Goal: Transaction & Acquisition: Obtain resource

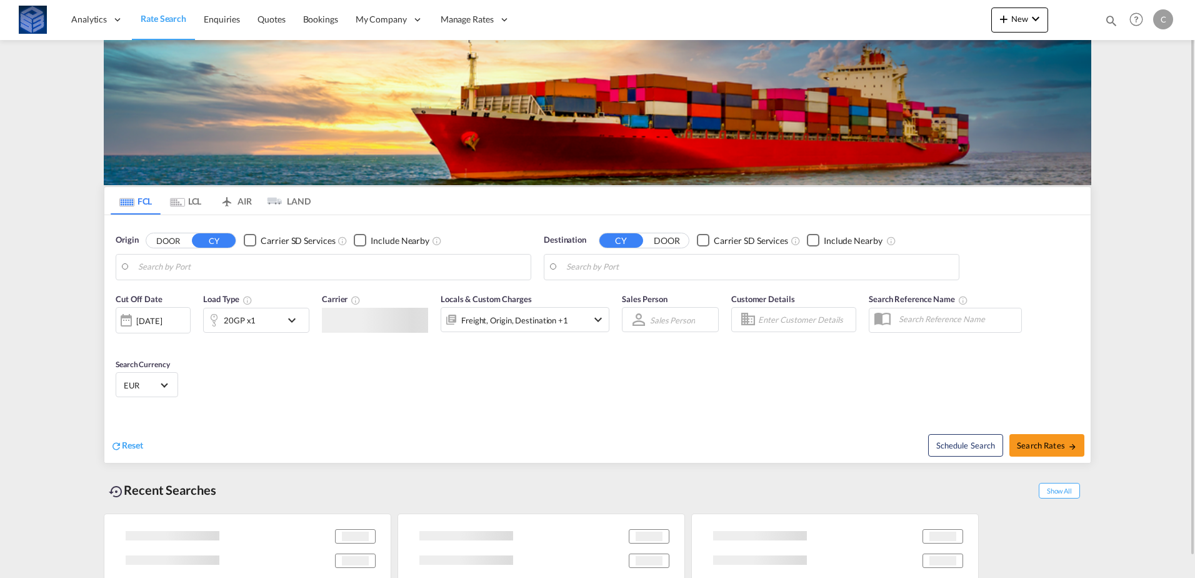
type input "[GEOGRAPHIC_DATA], [GEOGRAPHIC_DATA]"
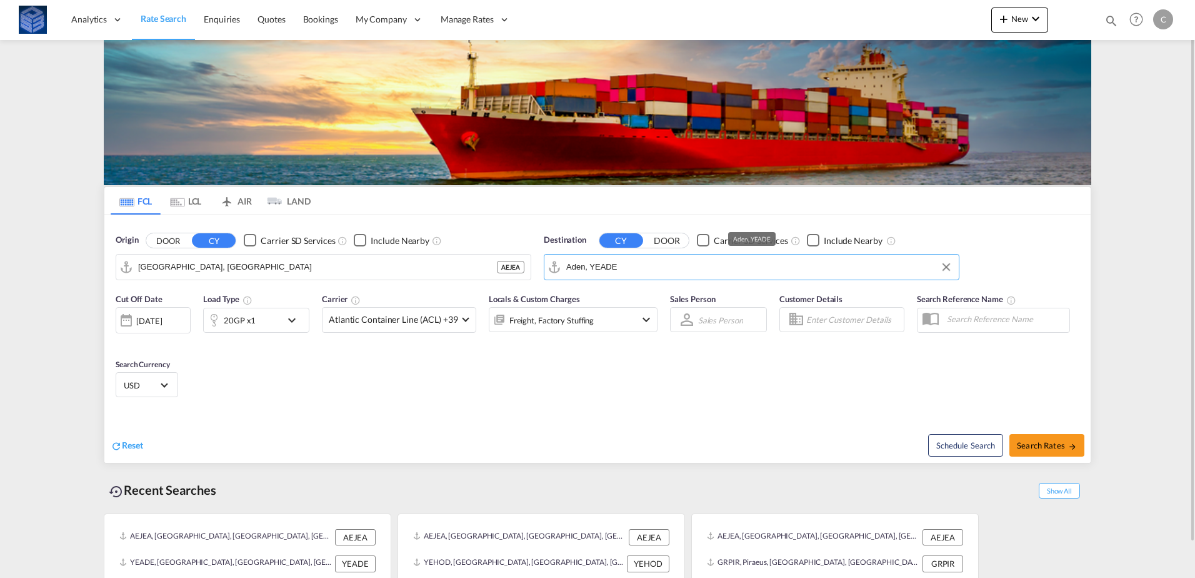
click at [663, 261] on input "Aden, YEADE" at bounding box center [759, 267] width 386 height 19
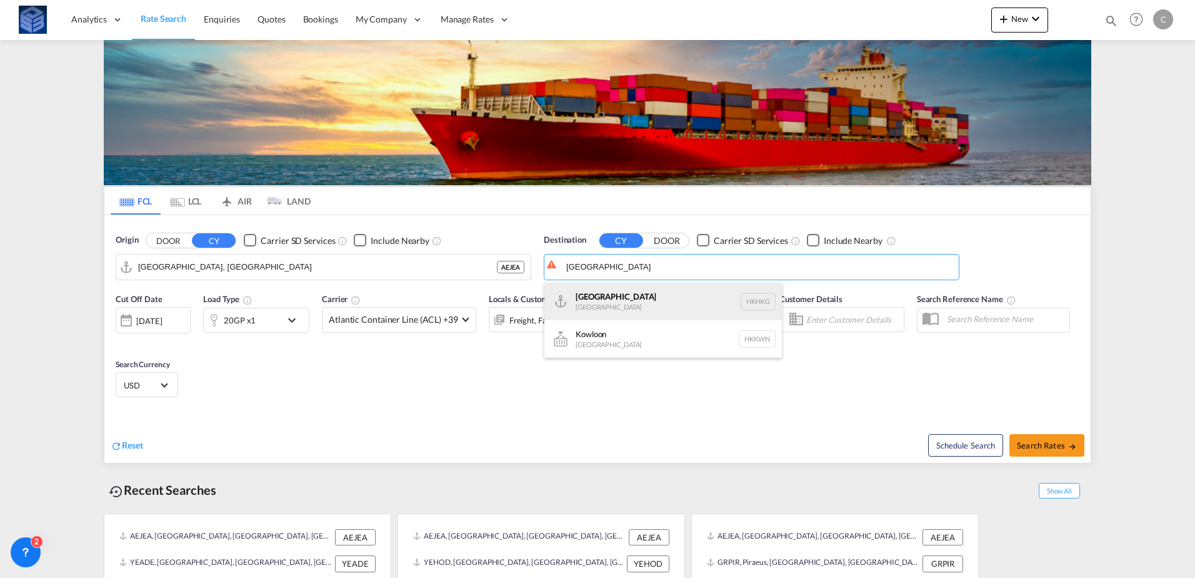
click at [633, 298] on div "[GEOGRAPHIC_DATA] [GEOGRAPHIC_DATA] [GEOGRAPHIC_DATA]" at bounding box center [663, 302] width 238 height 38
type input "[GEOGRAPHIC_DATA], HKHKG"
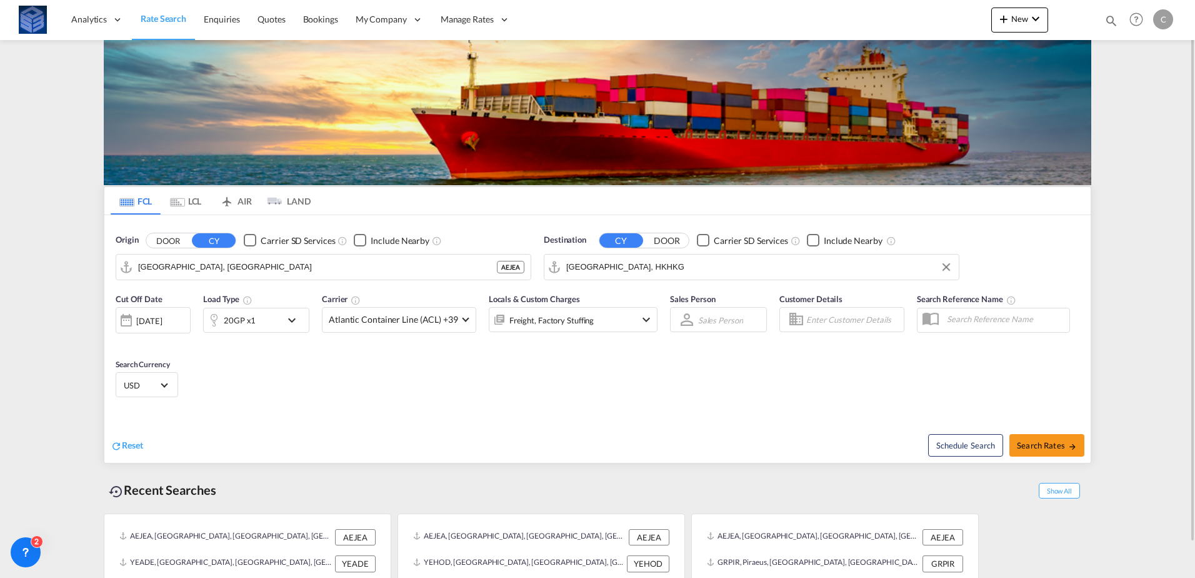
click at [382, 333] on div "Cut Off Date [DATE] [DATE] Load Type 20GP x1 Carrier Atlantic Container Line (A…" at bounding box center [387, 319] width 542 height 53
drag, startPoint x: 384, startPoint y: 333, endPoint x: 436, endPoint y: 325, distance: 52.5
click at [436, 325] on span "Atlantic Container Line (ACL) +39" at bounding box center [393, 319] width 129 height 13
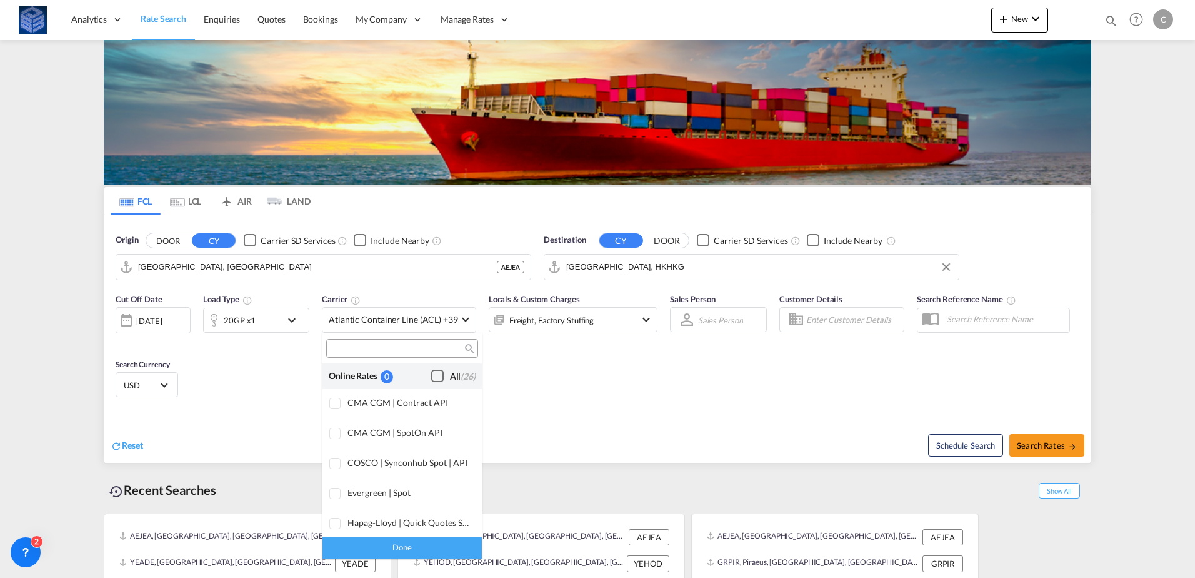
click at [450, 377] on div "All (26)" at bounding box center [463, 376] width 26 height 13
click at [416, 546] on div "Done" at bounding box center [402, 547] width 159 height 22
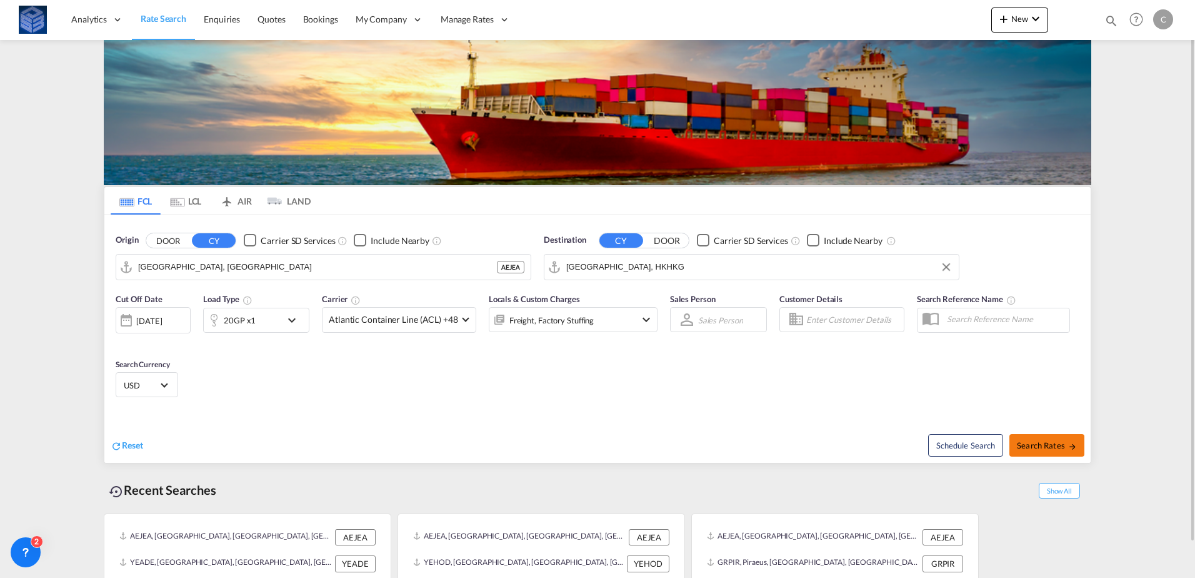
click at [1040, 444] on span "Search Rates" at bounding box center [1047, 445] width 60 height 10
type input "AEJEA to HKHKG / [DATE]"
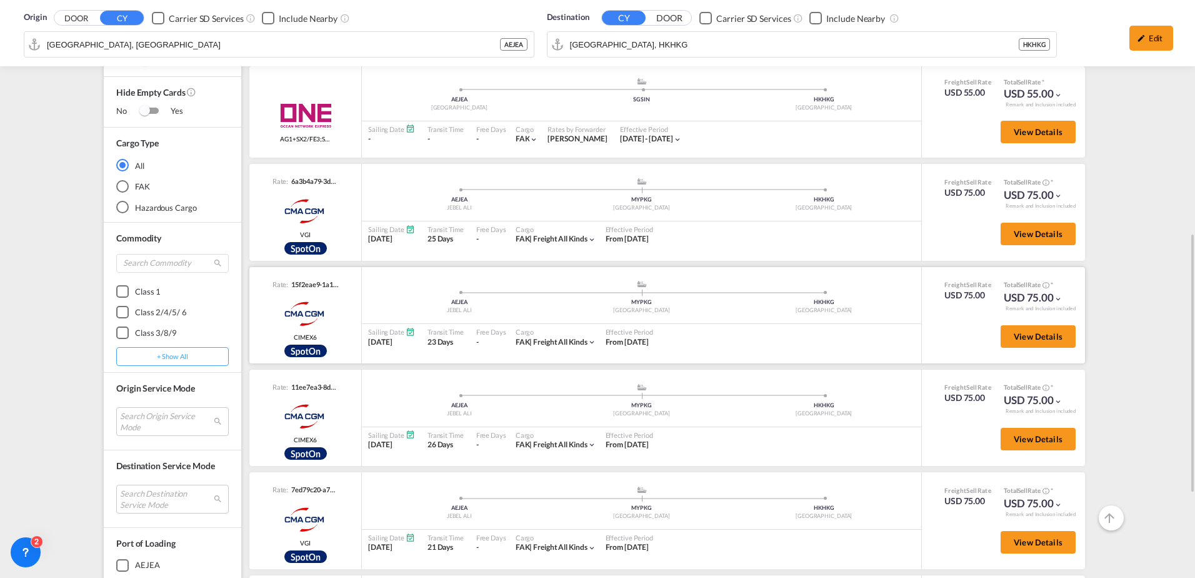
scroll to position [333, 0]
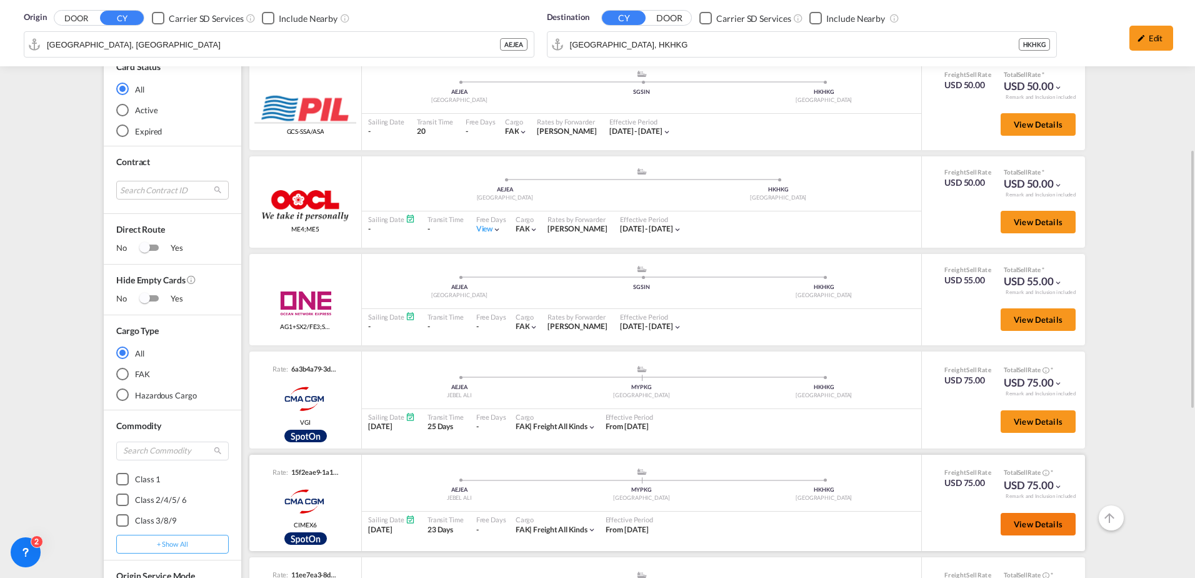
click at [1001, 518] on button "View Details" at bounding box center [1038, 524] width 75 height 23
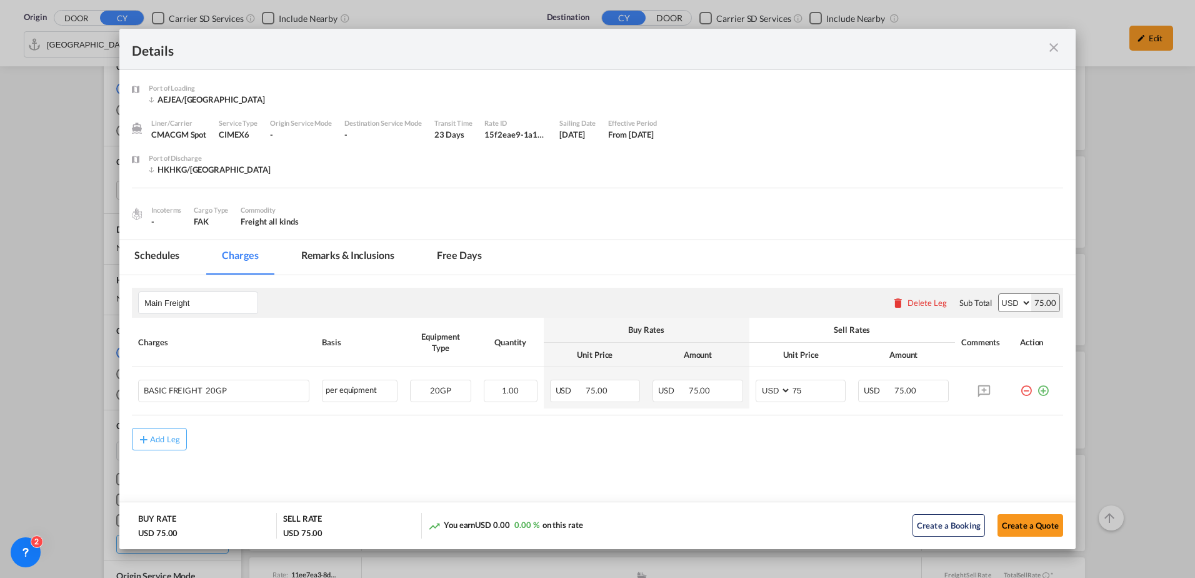
click at [454, 257] on md-tab-item "Free days" at bounding box center [459, 257] width 75 height 34
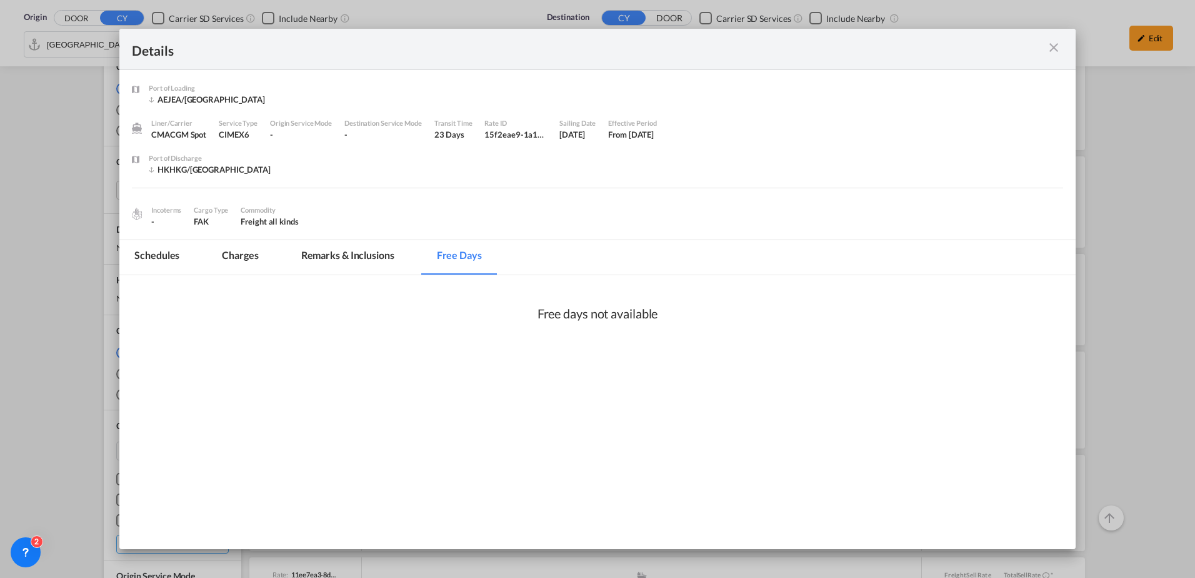
click at [374, 256] on md-tab-item "Remarks & Inclusions" at bounding box center [347, 257] width 123 height 34
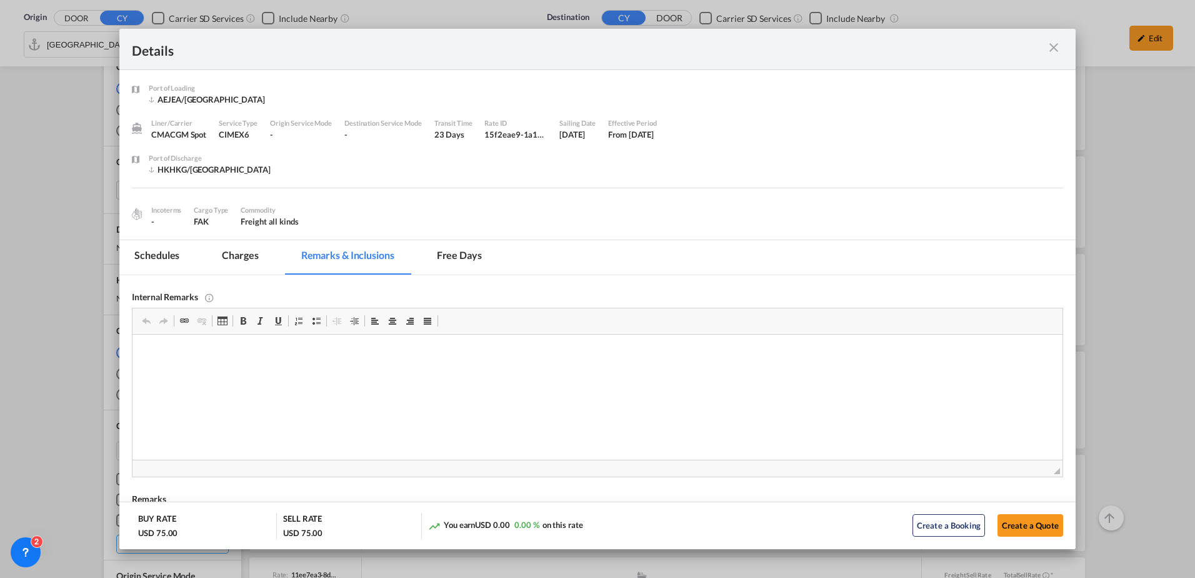
scroll to position [0, 0]
click at [1050, 46] on md-icon "icon-close m-3 fg-AAA8AD cursor" at bounding box center [1053, 47] width 15 height 15
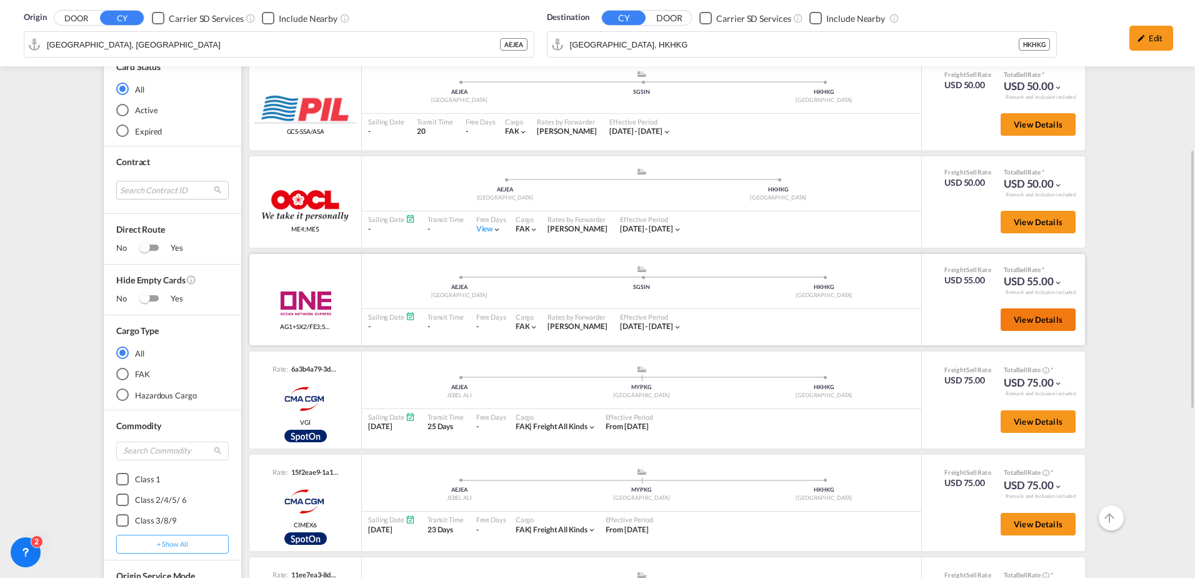
click at [1021, 320] on span "View Details" at bounding box center [1038, 319] width 49 height 10
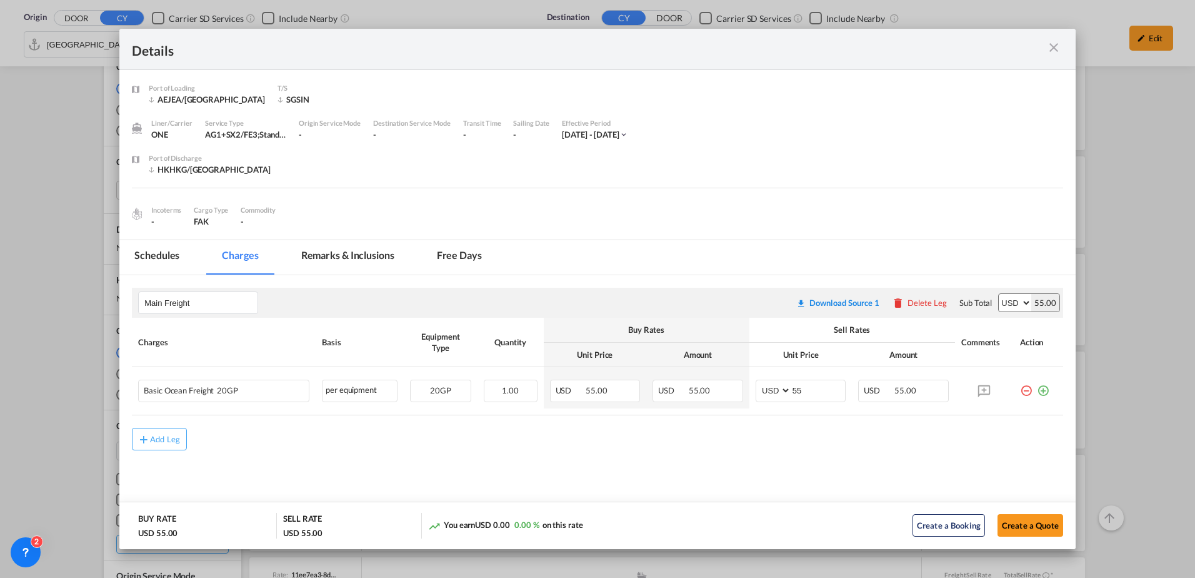
click at [451, 259] on md-tab-item "Free days" at bounding box center [459, 257] width 75 height 34
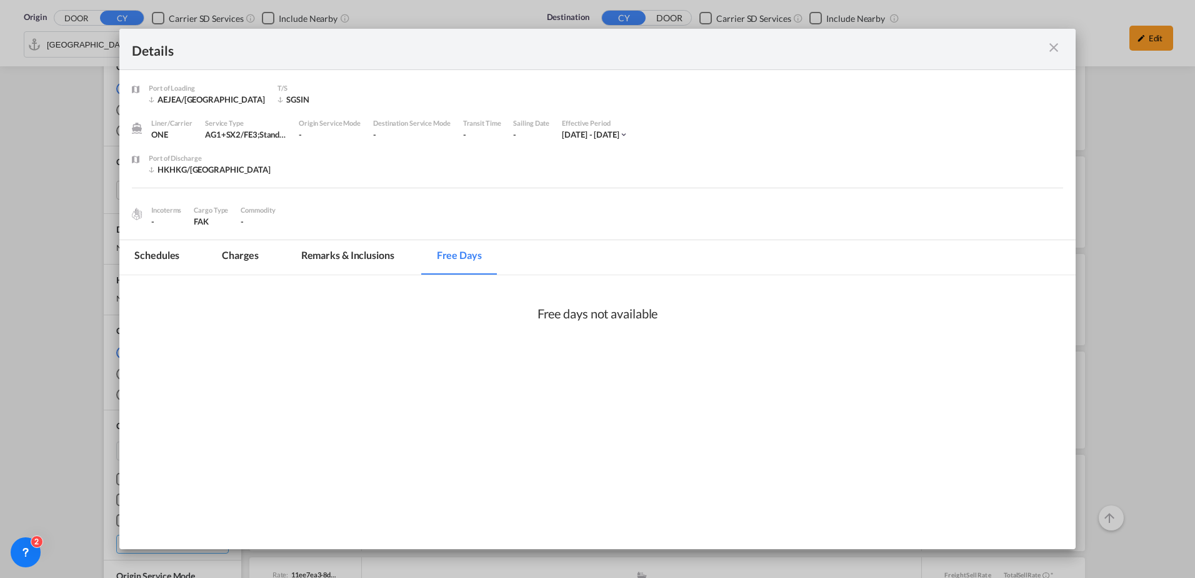
click at [263, 257] on md-tab-item "Charges" at bounding box center [240, 257] width 66 height 34
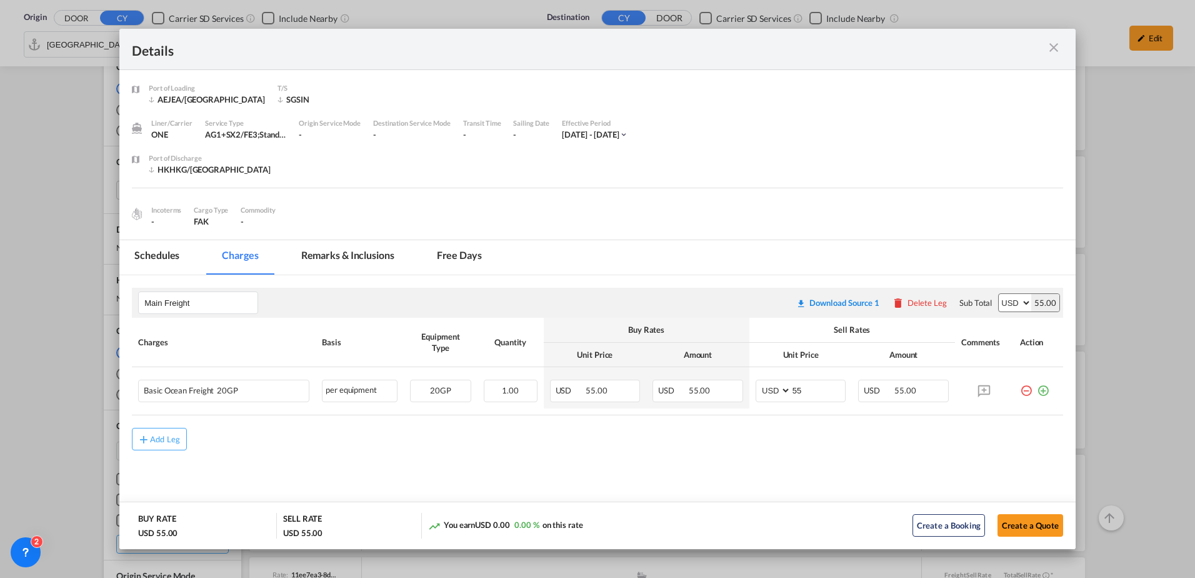
click at [1047, 51] on md-icon "icon-close m-3 fg-AAA8AD cursor" at bounding box center [1053, 47] width 15 height 15
